Goal: Task Accomplishment & Management: Manage account settings

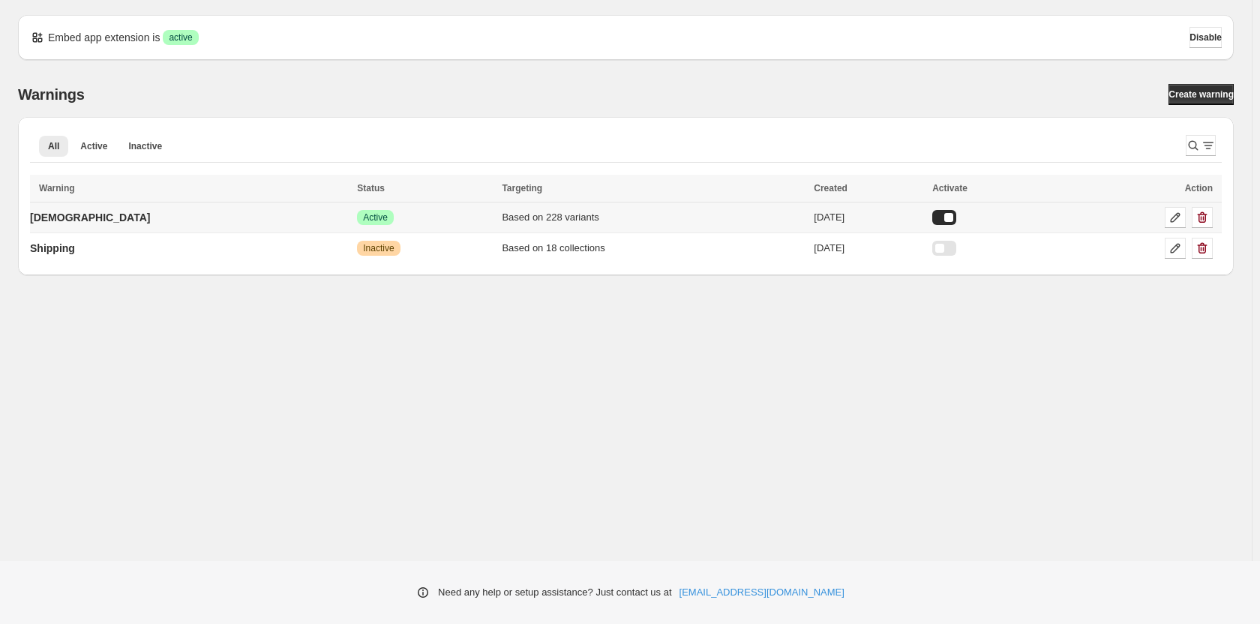
click at [117, 221] on td "[DEMOGRAPHIC_DATA]" at bounding box center [191, 218] width 323 height 31
click at [59, 218] on p "[DEMOGRAPHIC_DATA]" at bounding box center [90, 217] width 120 height 15
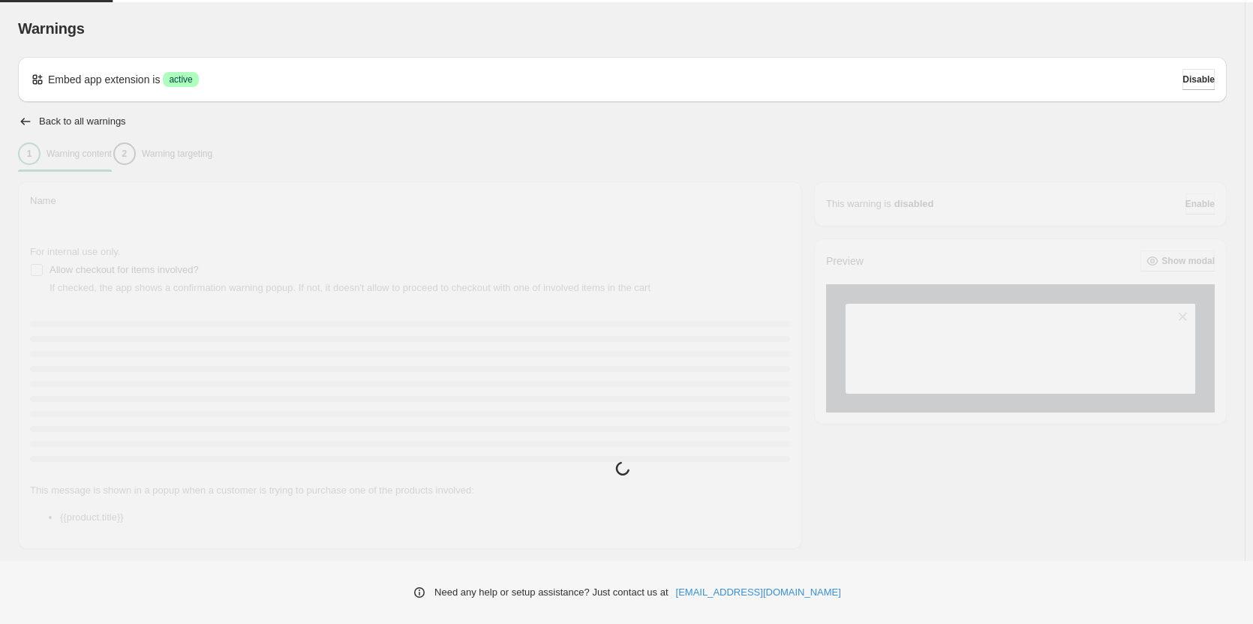
type input "*******"
type input "**********"
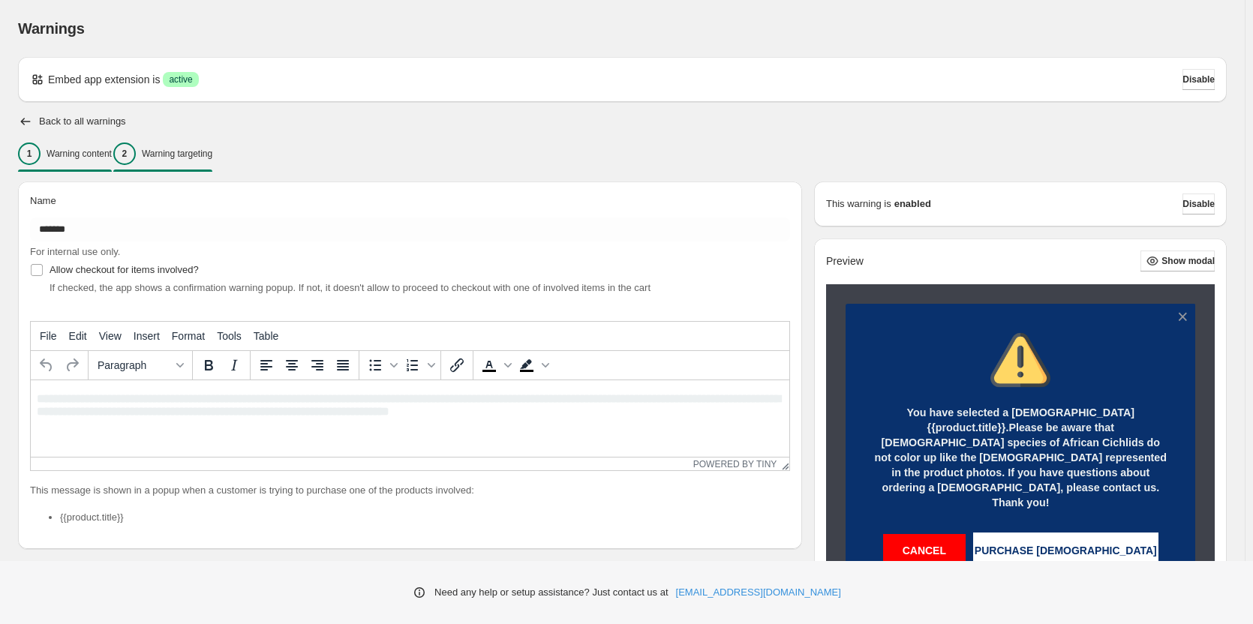
click at [205, 143] on div "2 Warning targeting" at bounding box center [162, 154] width 99 height 23
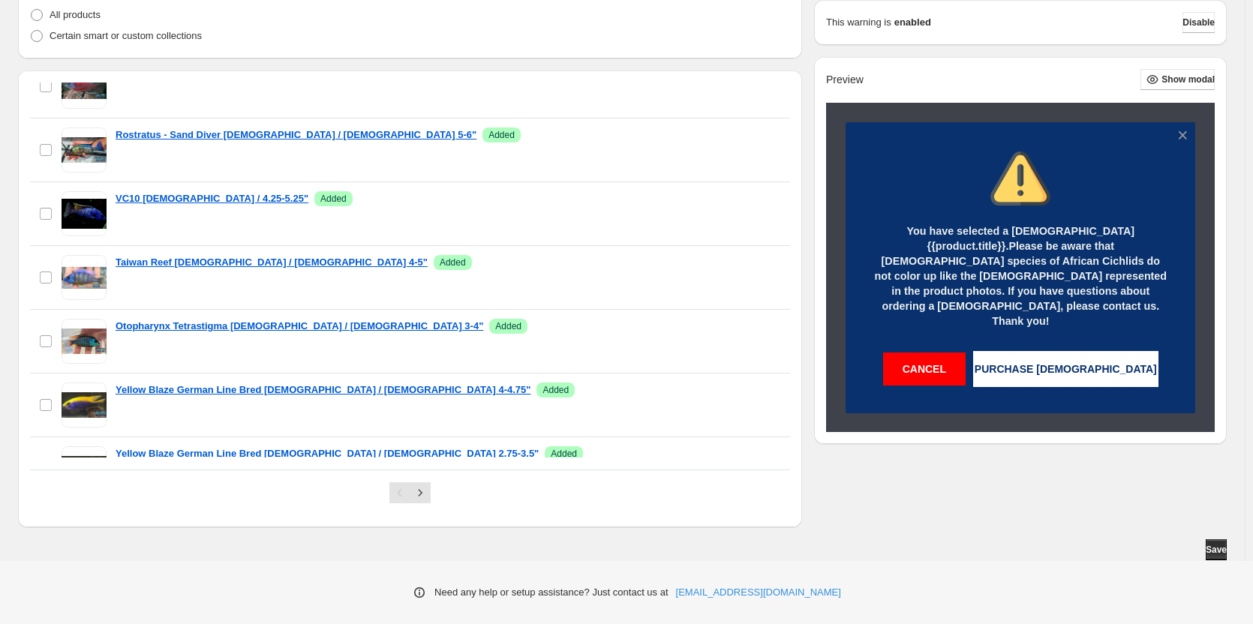
scroll to position [1543, 0]
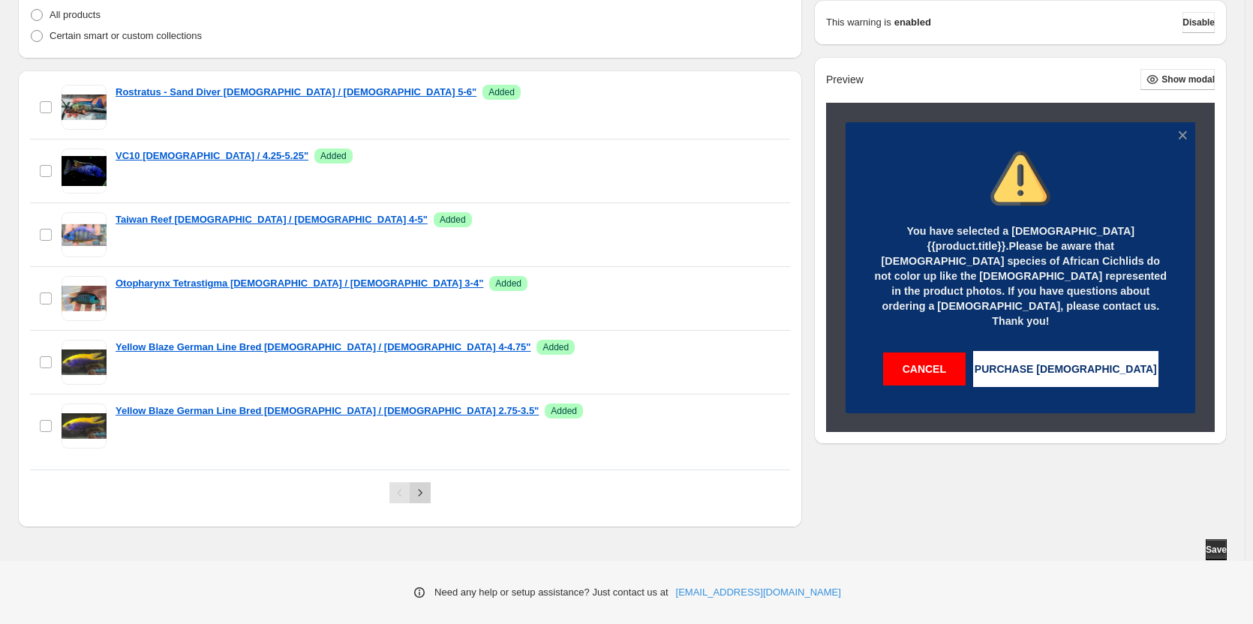
click at [428, 493] on icon "Next" at bounding box center [420, 492] width 15 height 15
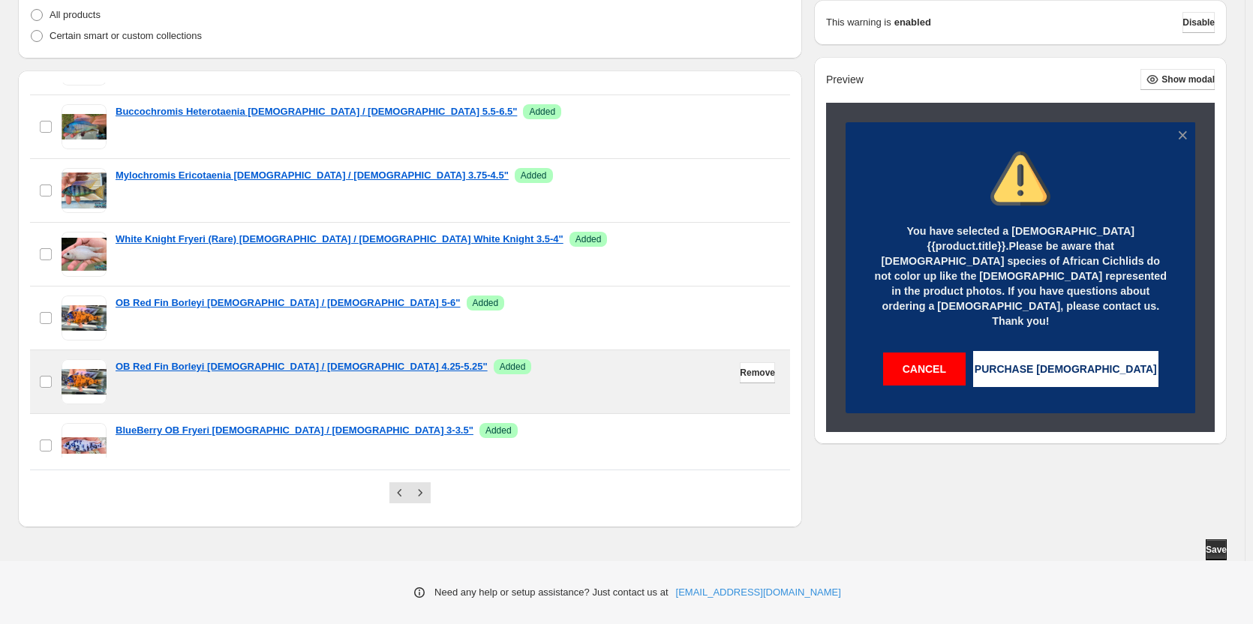
scroll to position [1479, 0]
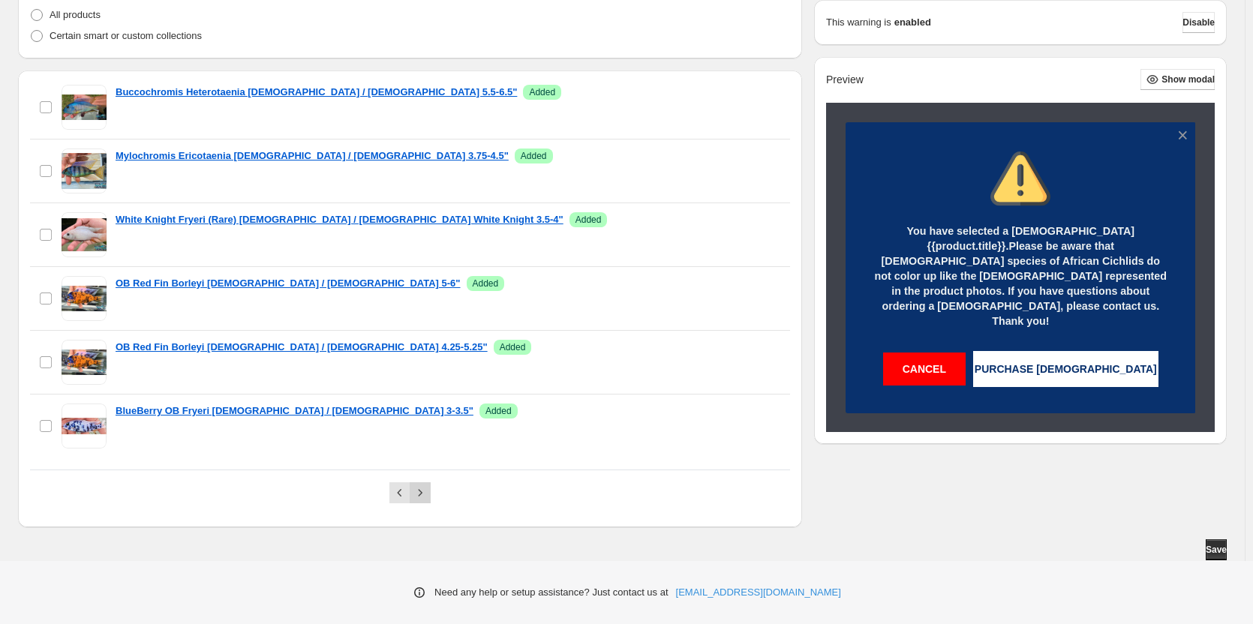
click at [421, 493] on icon "Next" at bounding box center [420, 492] width 15 height 15
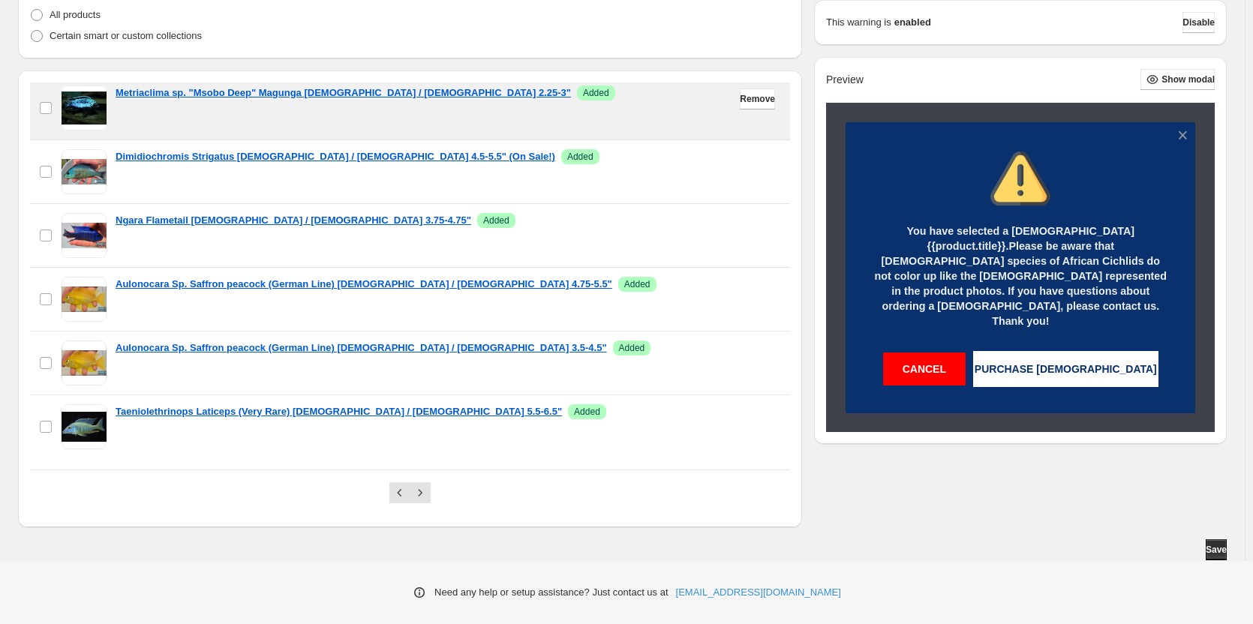
scroll to position [1734, 0]
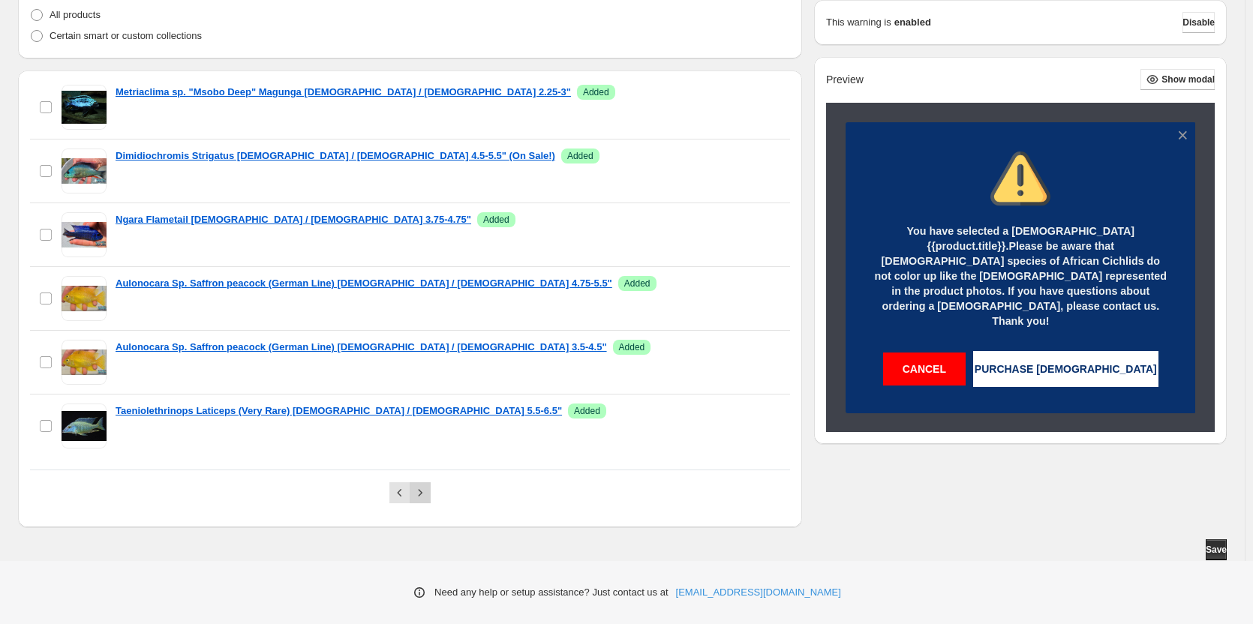
click at [427, 501] on button "Next" at bounding box center [420, 492] width 21 height 21
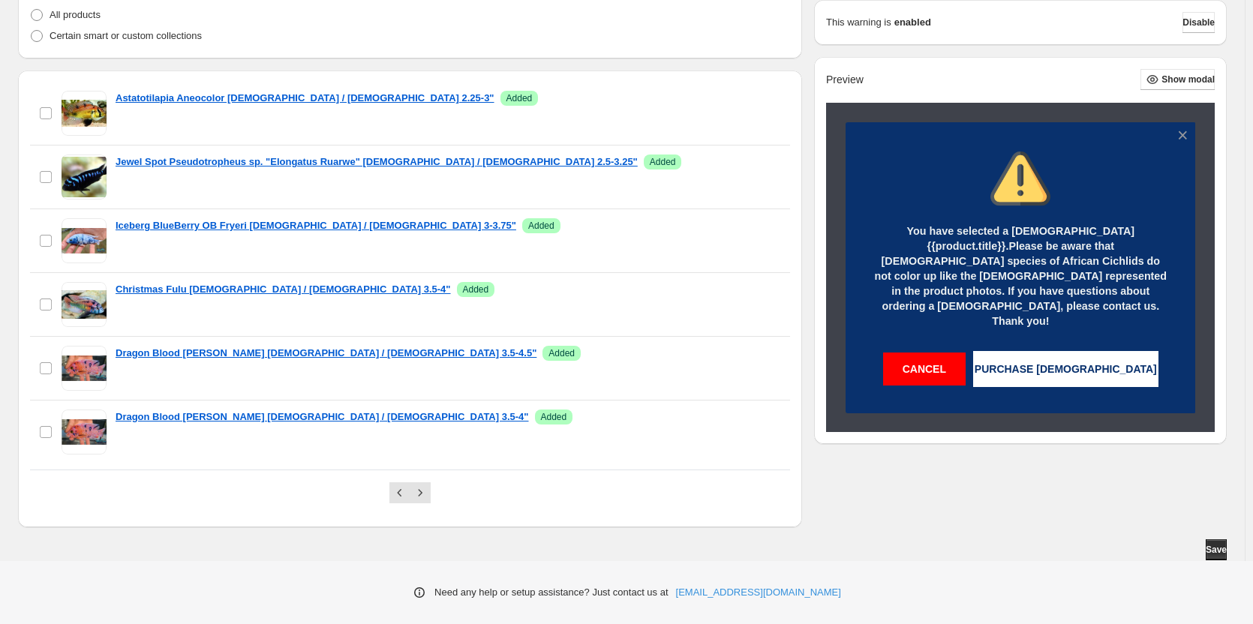
scroll to position [1798, 0]
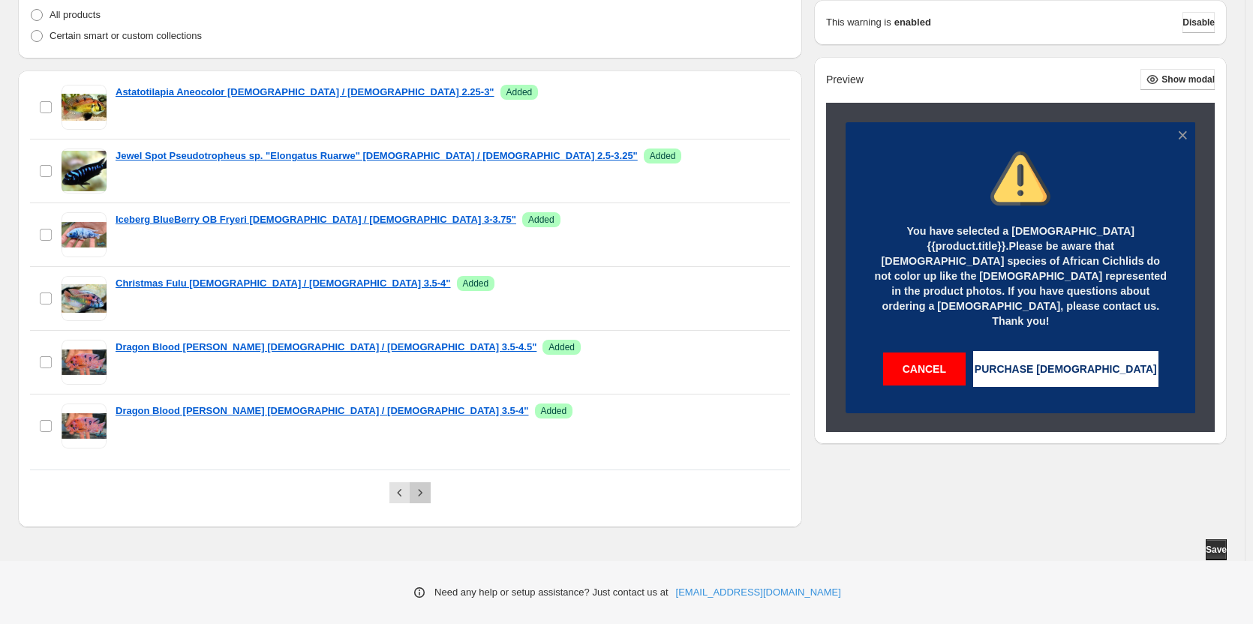
click at [426, 497] on icon "Next" at bounding box center [420, 492] width 15 height 15
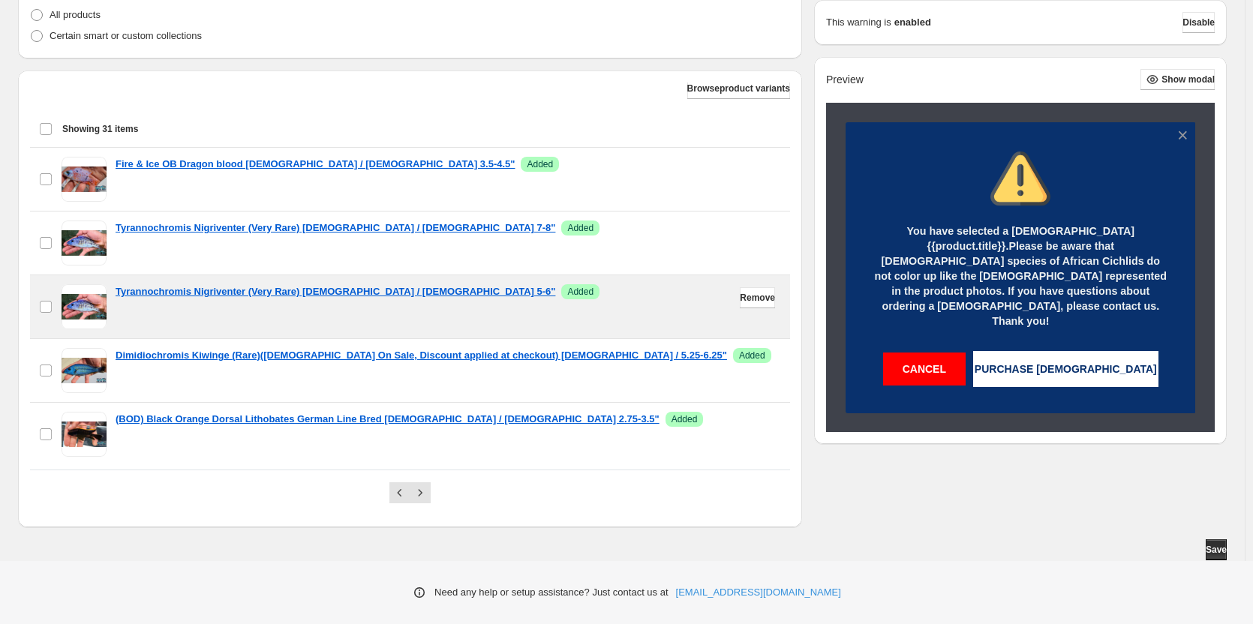
scroll to position [0, 0]
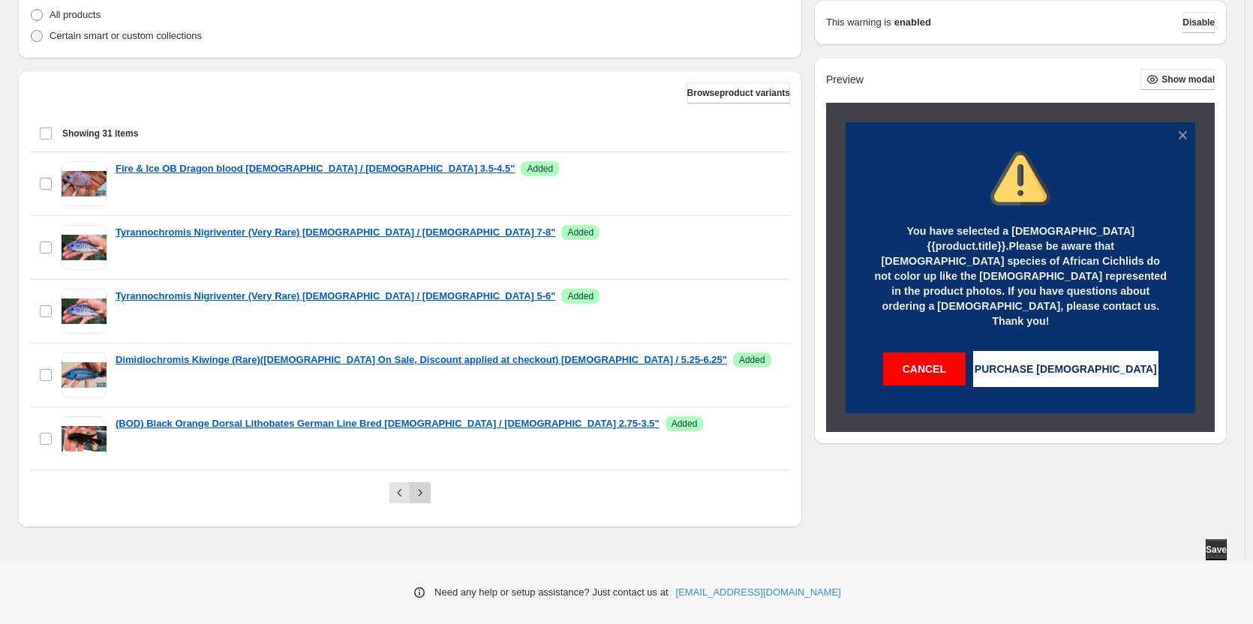
click at [431, 497] on button "Next" at bounding box center [420, 492] width 21 height 21
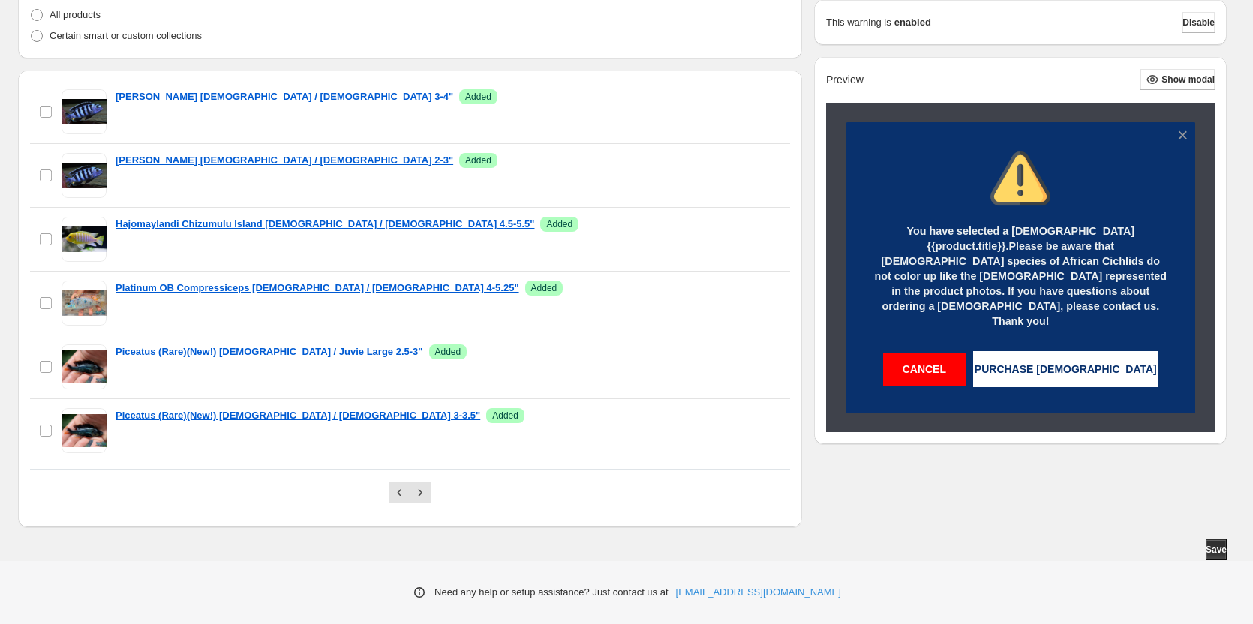
scroll to position [1671, 0]
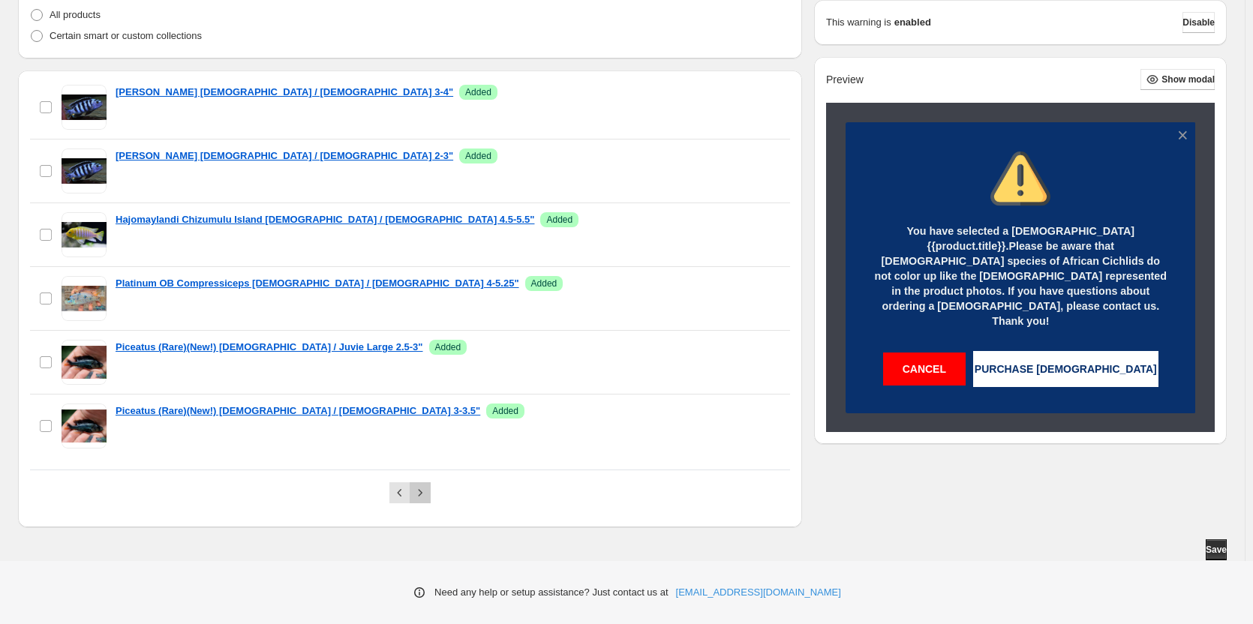
click at [419, 494] on icon "Next" at bounding box center [420, 492] width 15 height 15
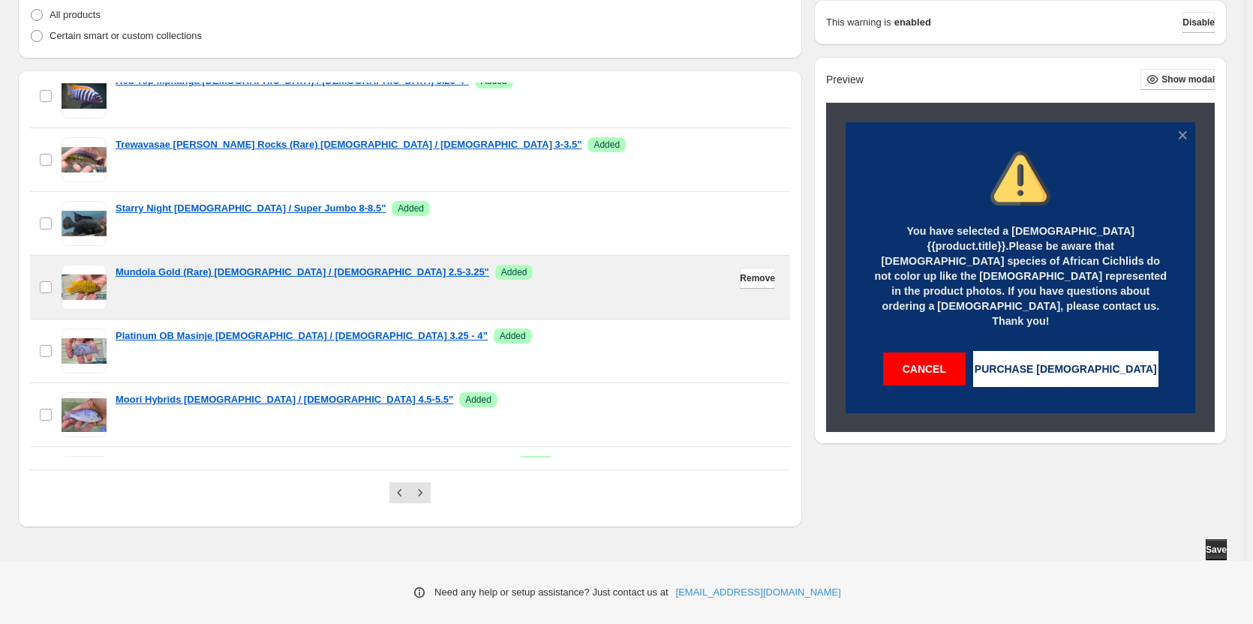
scroll to position [300, 0]
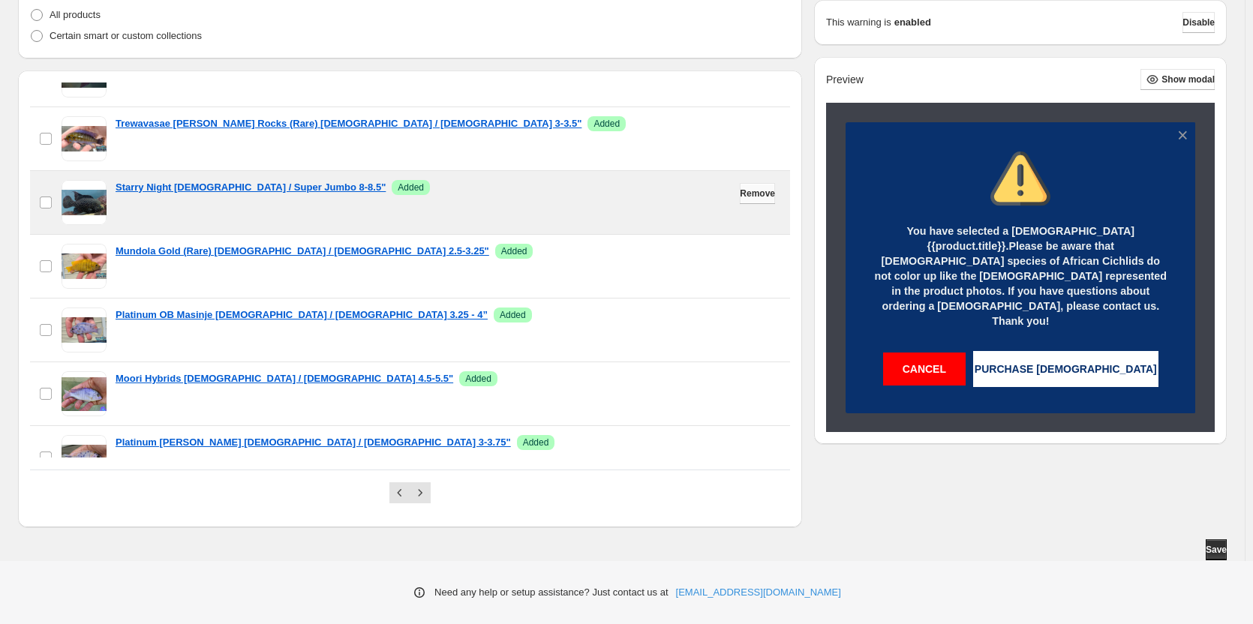
click at [752, 200] on button "Remove" at bounding box center [757, 193] width 35 height 21
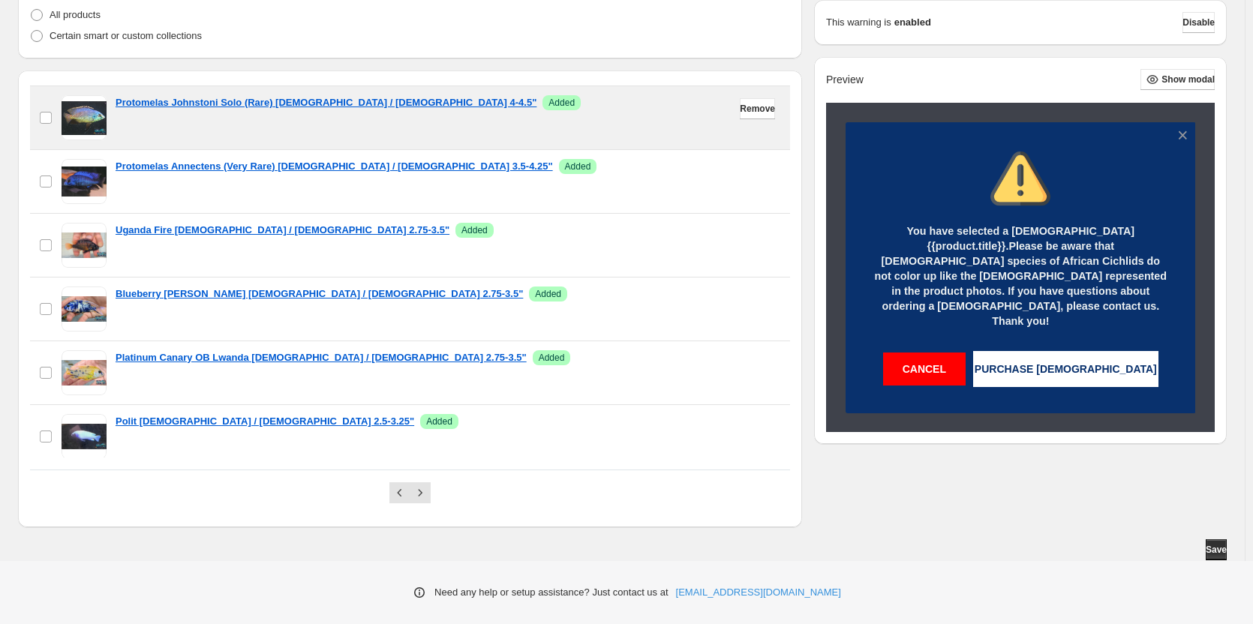
scroll to position [1288, 0]
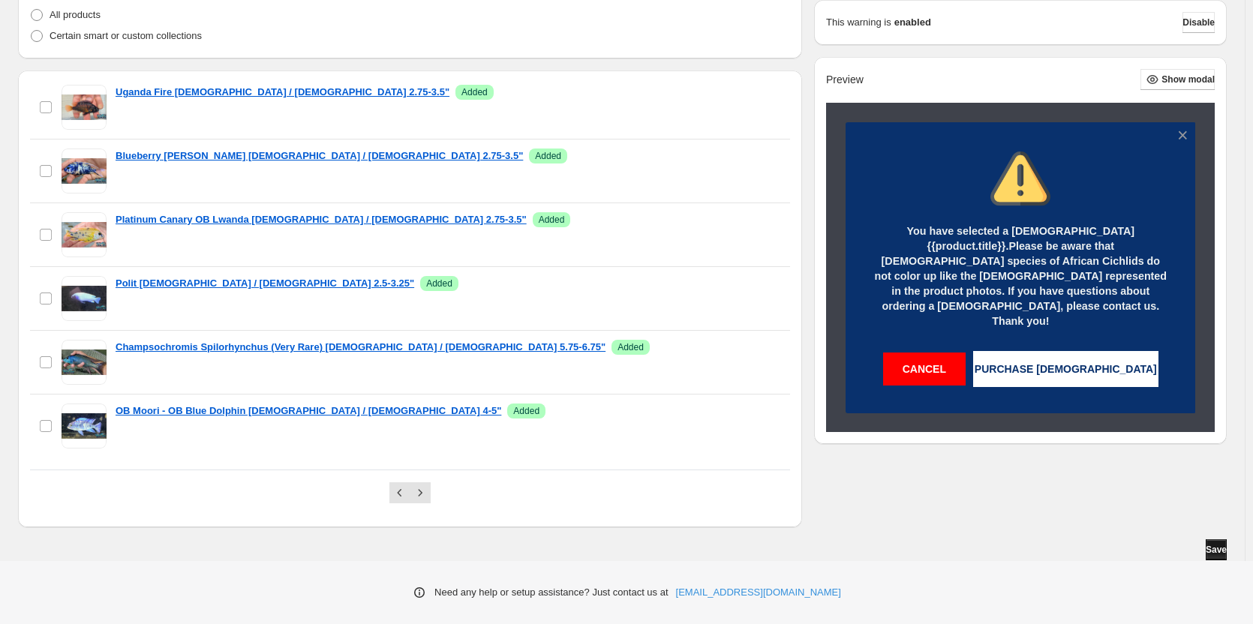
click at [1218, 554] on span "Save" at bounding box center [1216, 550] width 21 height 12
